Goal: Entertainment & Leisure: Browse casually

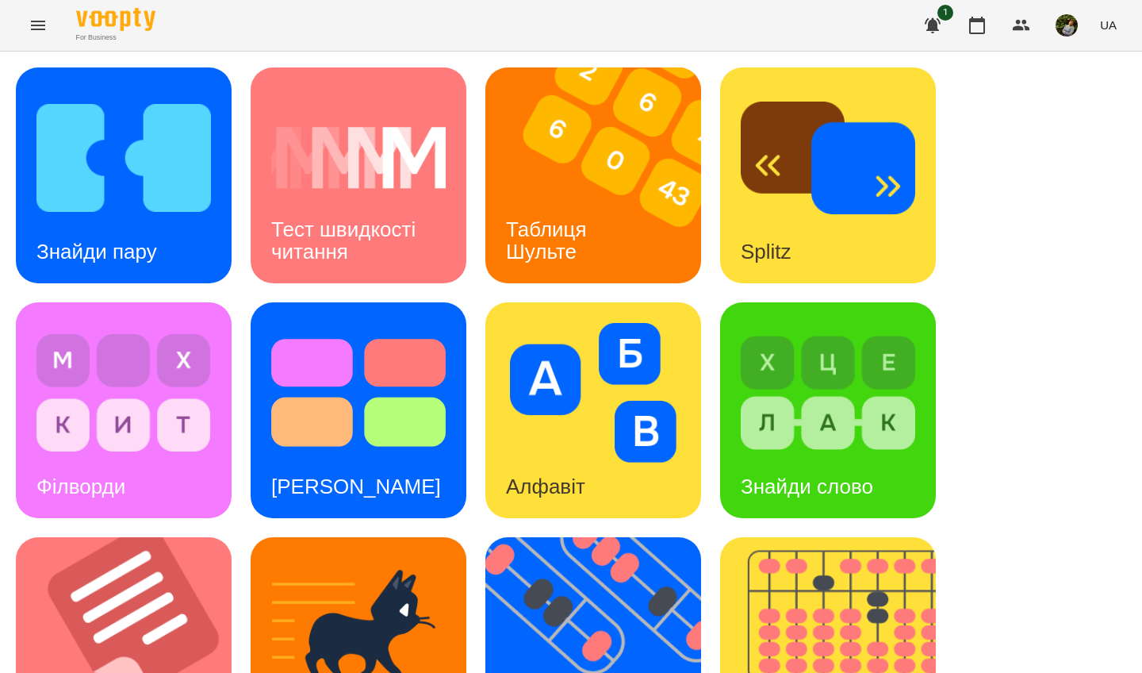
scroll to position [473, 0]
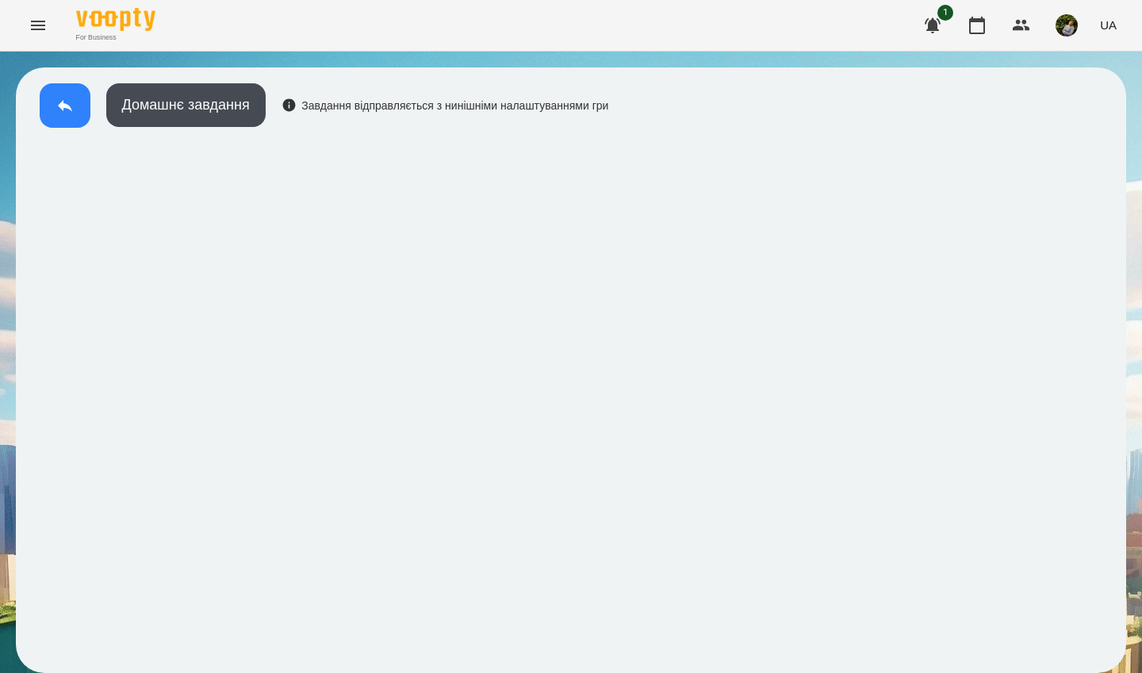
click at [67, 105] on icon at bounding box center [65, 106] width 14 height 12
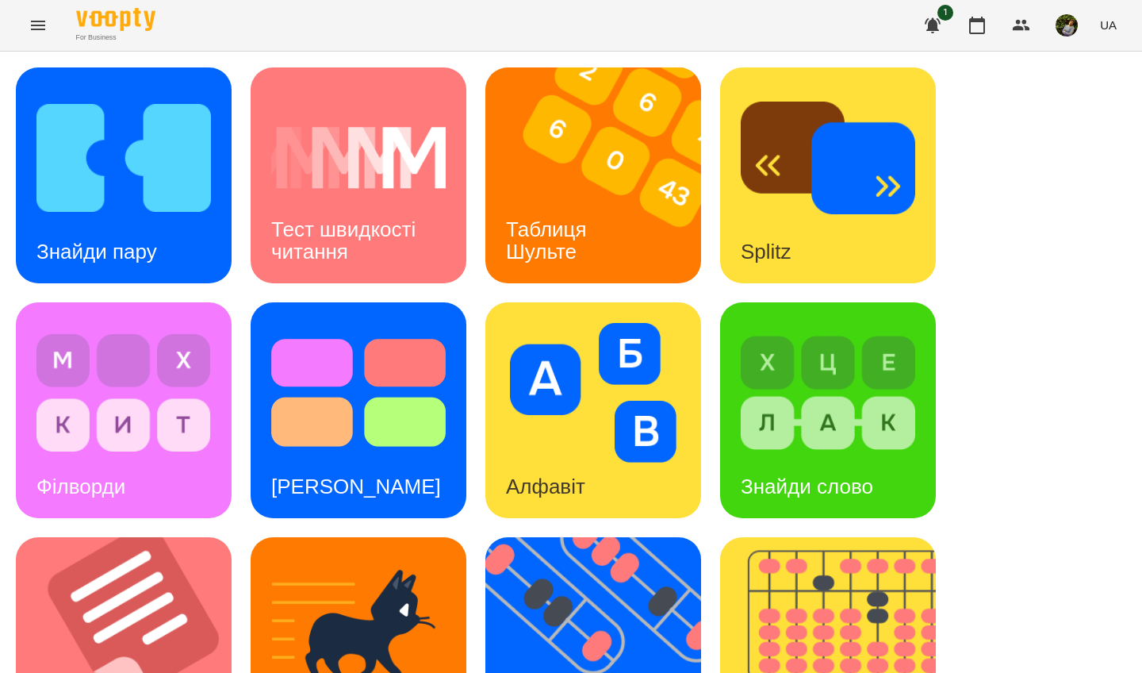
click at [1029, 228] on div "Знайди пару Тест швидкості читання Таблиця [PERSON_NAME] Splitz Філворди Тест С…" at bounding box center [571, 644] width 1110 height 1155
click at [856, 438] on img at bounding box center [828, 393] width 174 height 140
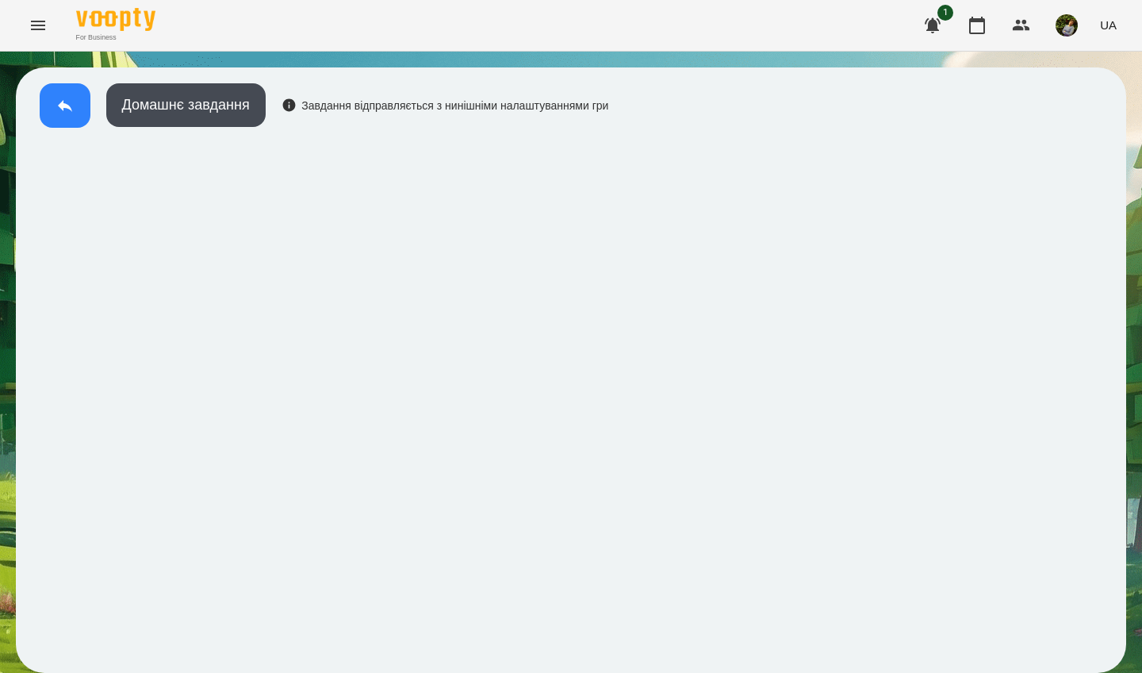
click at [55, 108] on button at bounding box center [65, 105] width 51 height 44
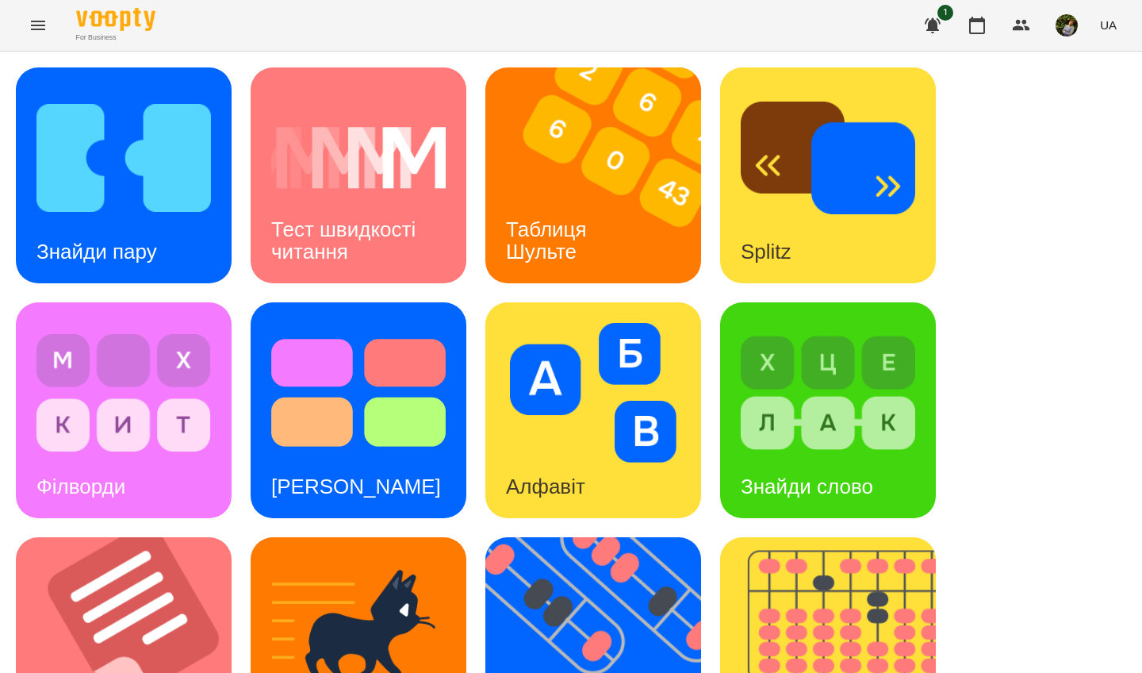
click at [854, 473] on div "Знайди слово" at bounding box center [807, 486] width 174 height 63
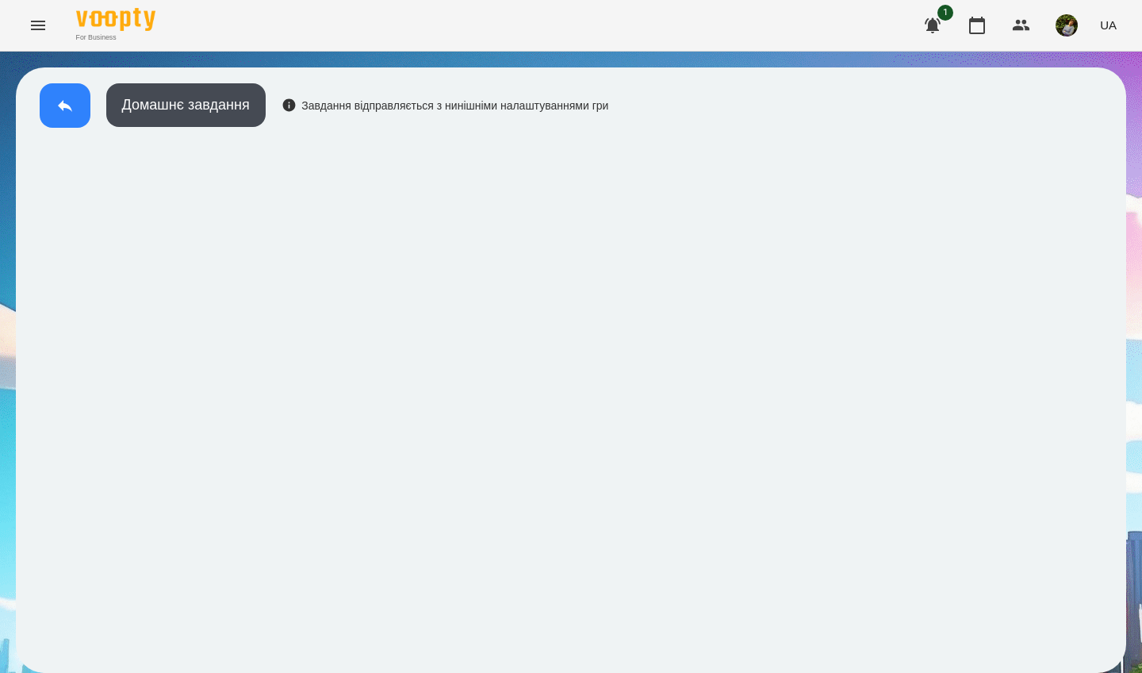
click at [70, 116] on button at bounding box center [65, 105] width 51 height 44
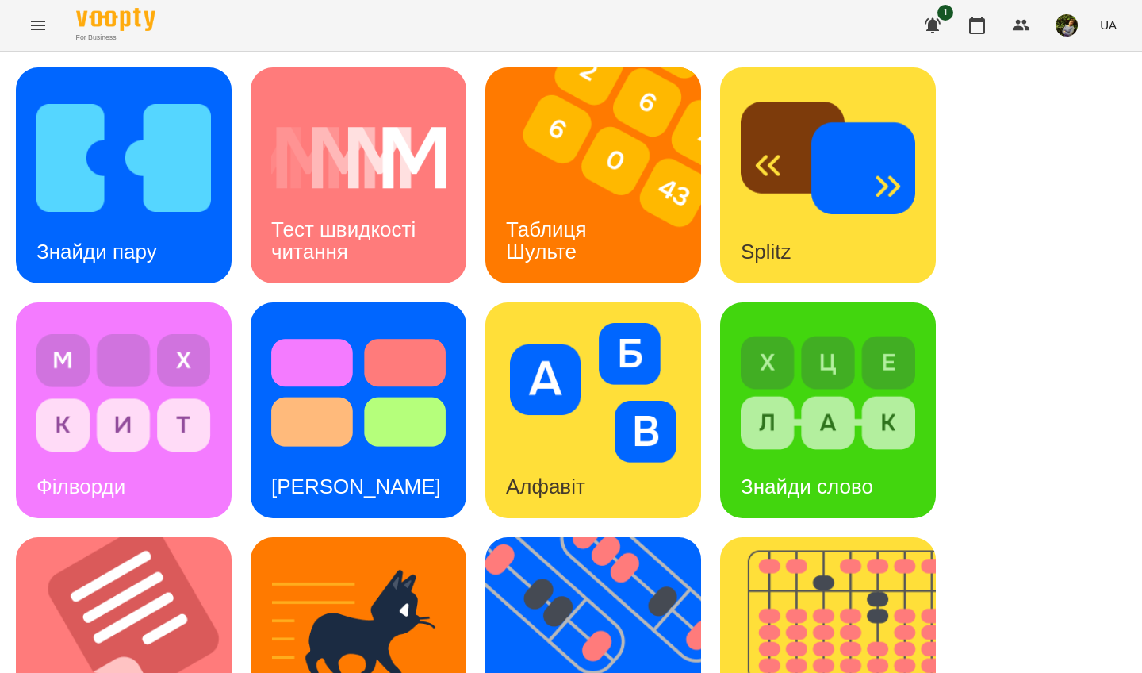
click at [828, 420] on img at bounding box center [828, 393] width 174 height 140
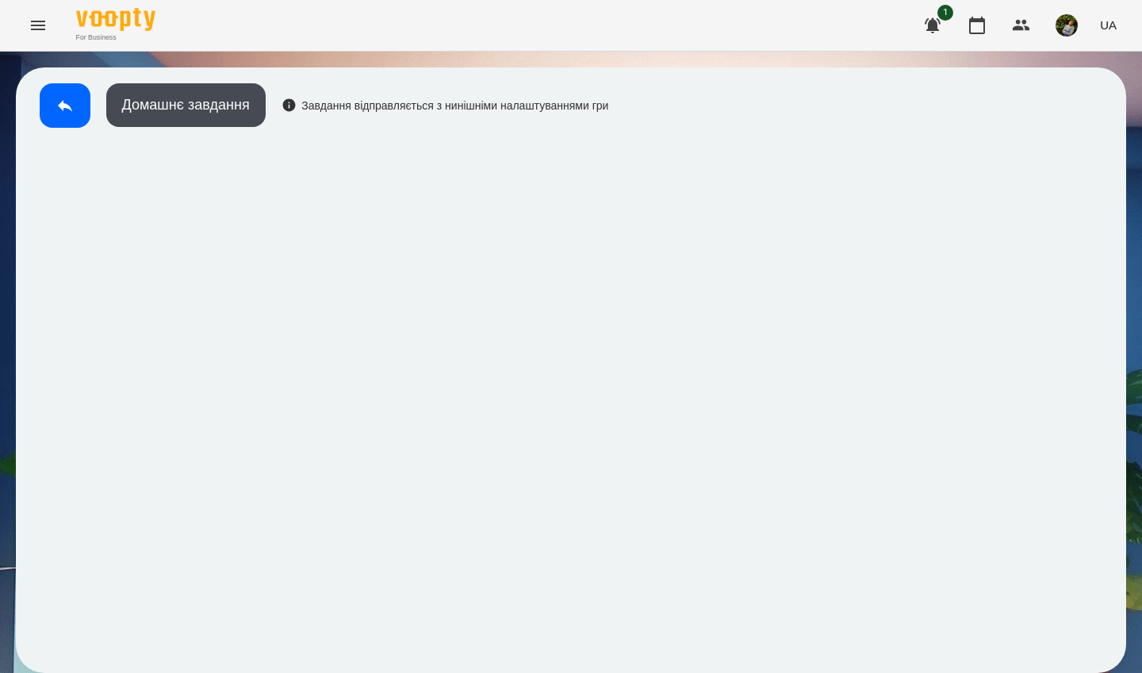
click at [45, 98] on button at bounding box center [65, 105] width 51 height 44
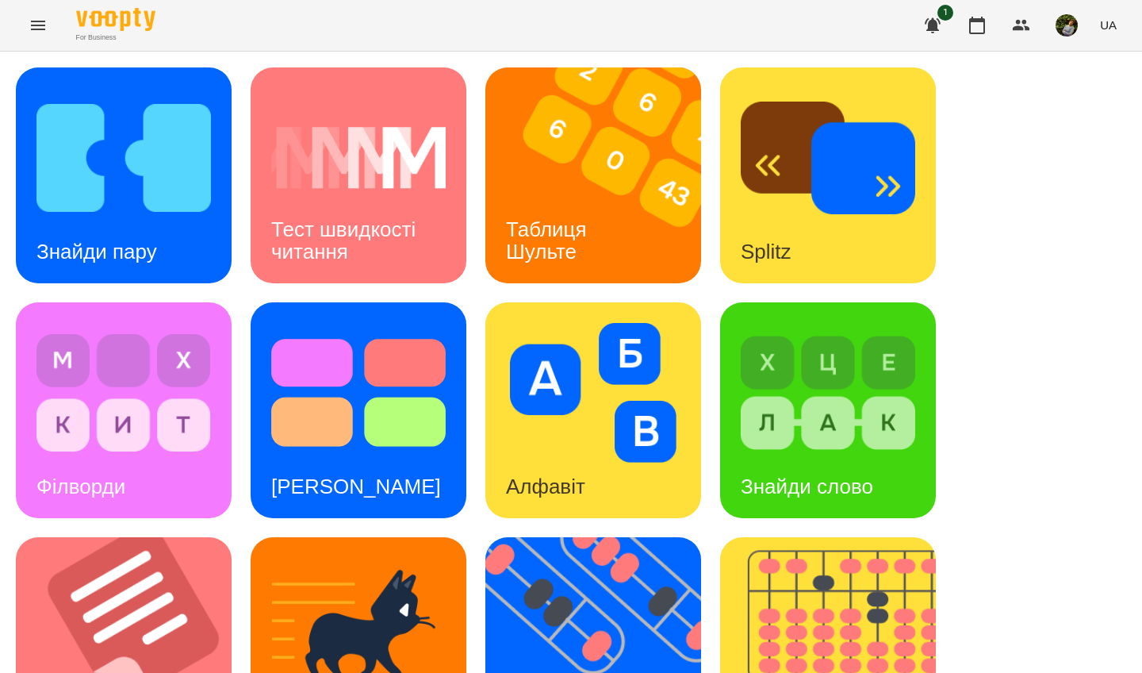
drag, startPoint x: 85, startPoint y: 119, endPoint x: 538, endPoint y: 255, distance: 473.7
click at [538, 255] on h3 "Таблиця Шульте" at bounding box center [549, 239] width 86 height 45
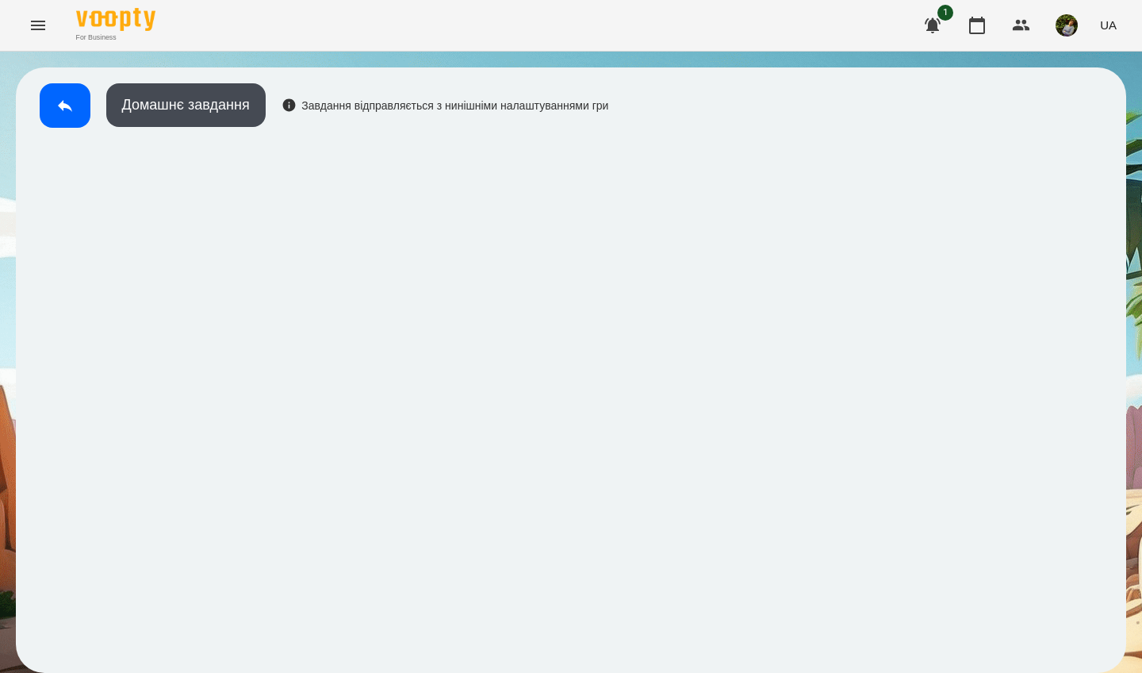
click at [696, 39] on div "For Business 1 UA" at bounding box center [571, 25] width 1142 height 51
click at [73, 104] on icon at bounding box center [65, 105] width 19 height 19
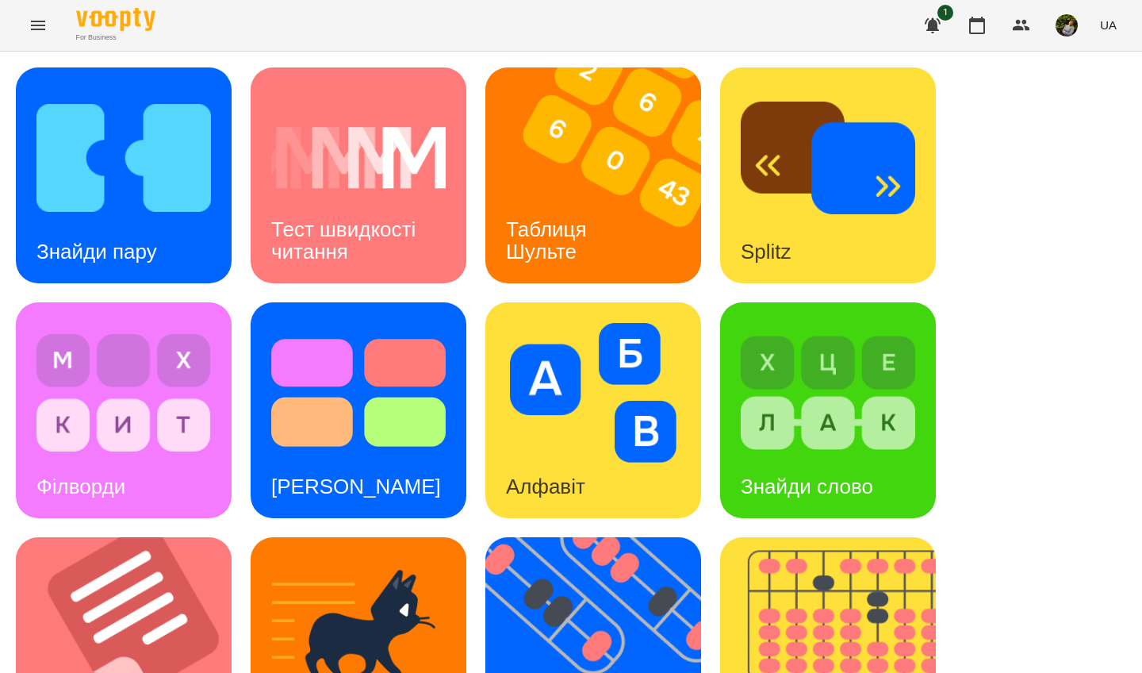
scroll to position [565, 0]
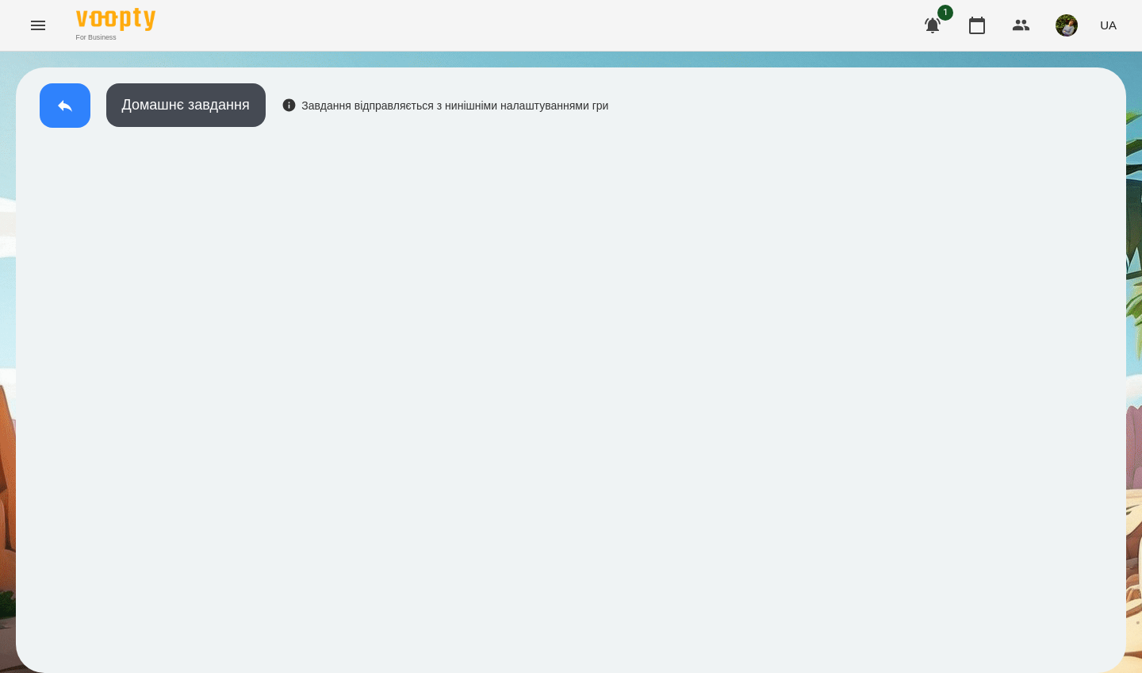
click at [72, 103] on icon at bounding box center [65, 105] width 19 height 19
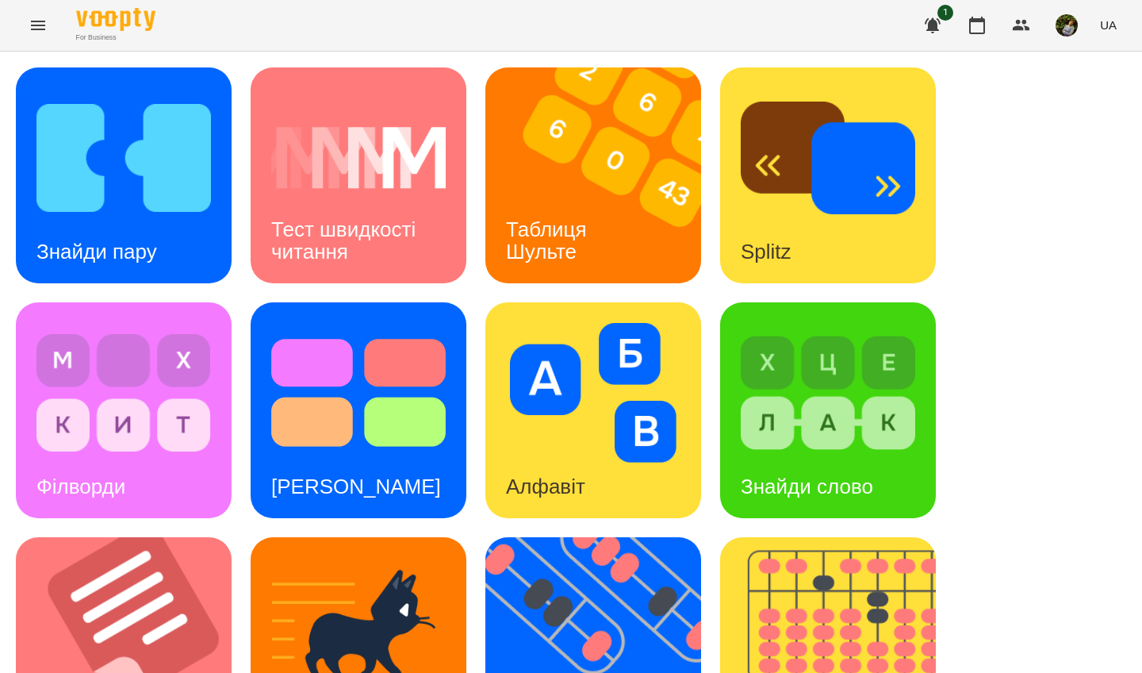
scroll to position [232, 0]
click at [886, 455] on div "Знайди слово" at bounding box center [807, 486] width 174 height 63
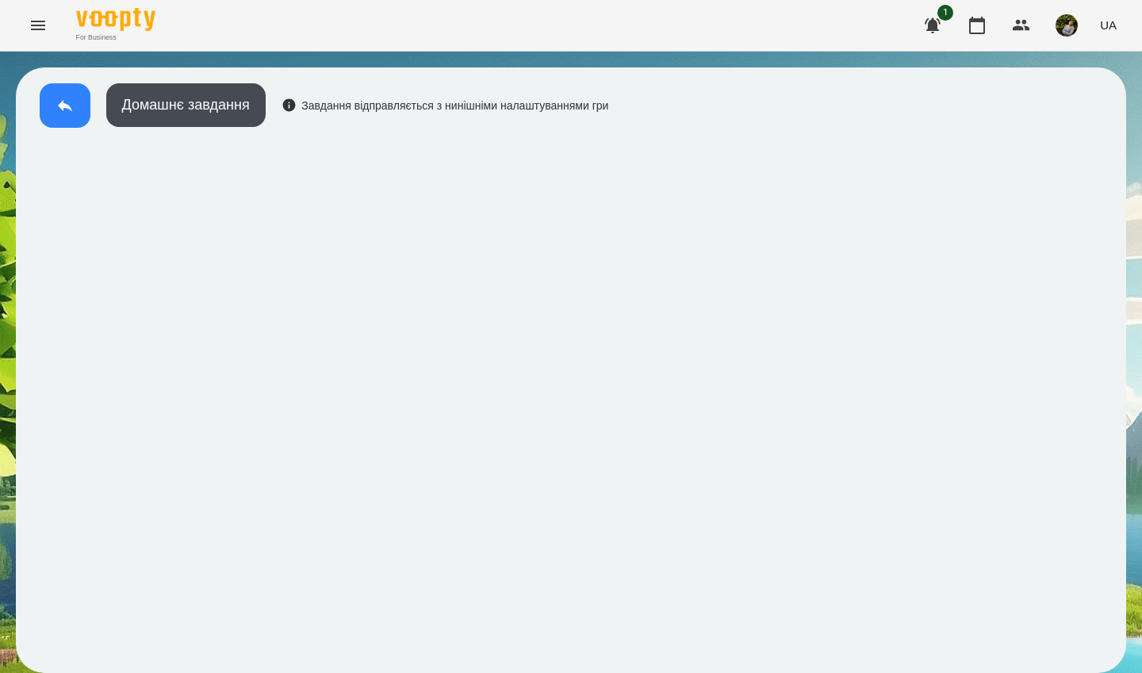
click at [60, 109] on icon at bounding box center [65, 105] width 19 height 19
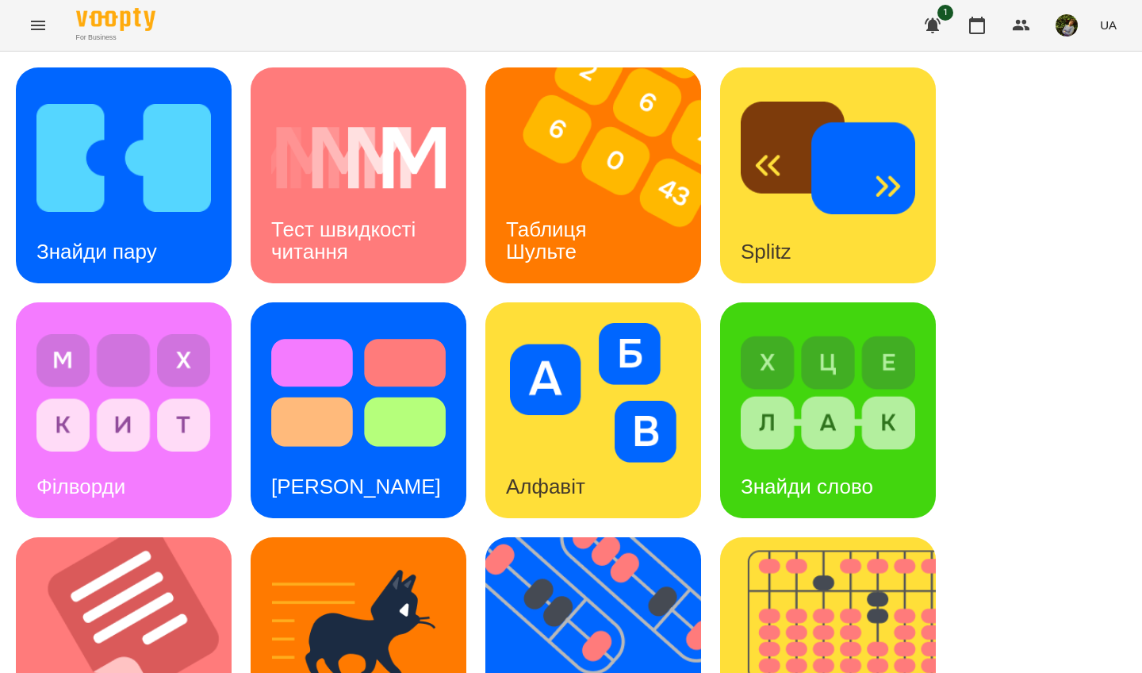
click at [796, 452] on img at bounding box center [828, 393] width 174 height 140
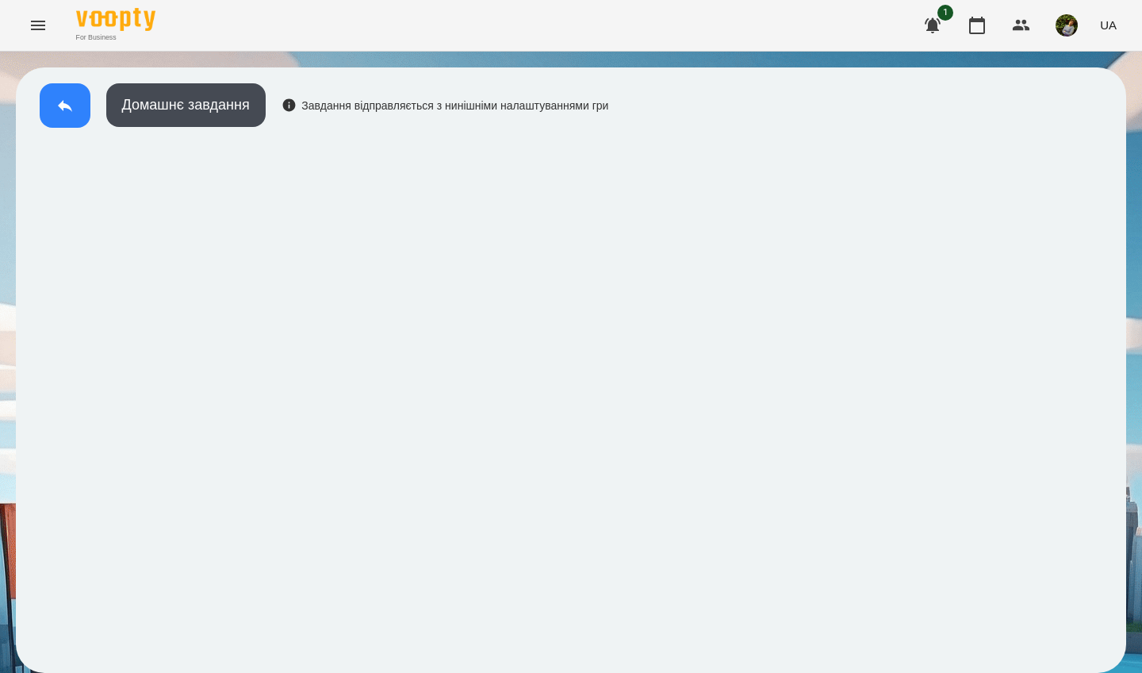
click at [65, 121] on button at bounding box center [65, 105] width 51 height 44
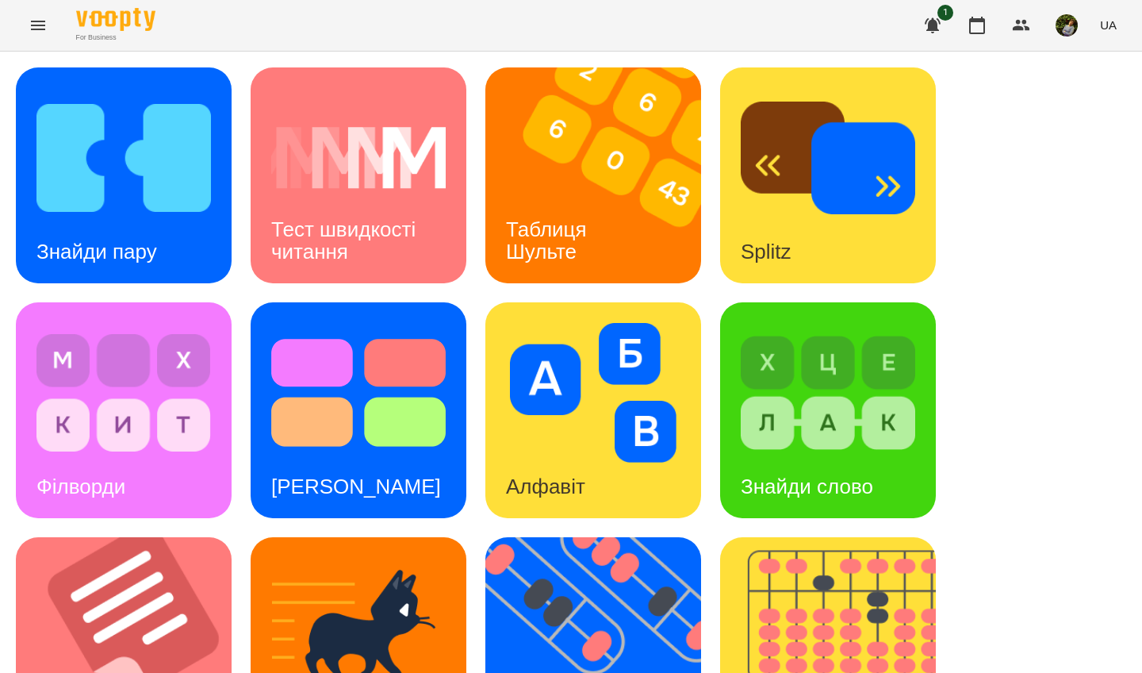
click at [792, 433] on img at bounding box center [828, 393] width 174 height 140
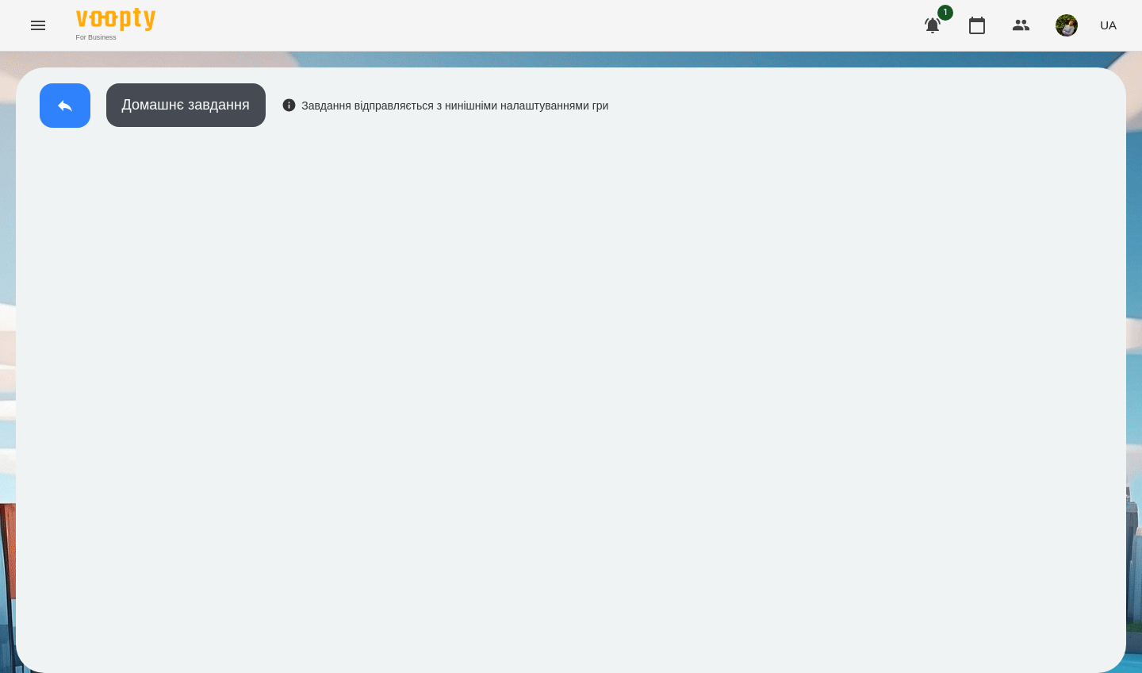
click at [62, 94] on button at bounding box center [65, 105] width 51 height 44
